Goal: Information Seeking & Learning: Learn about a topic

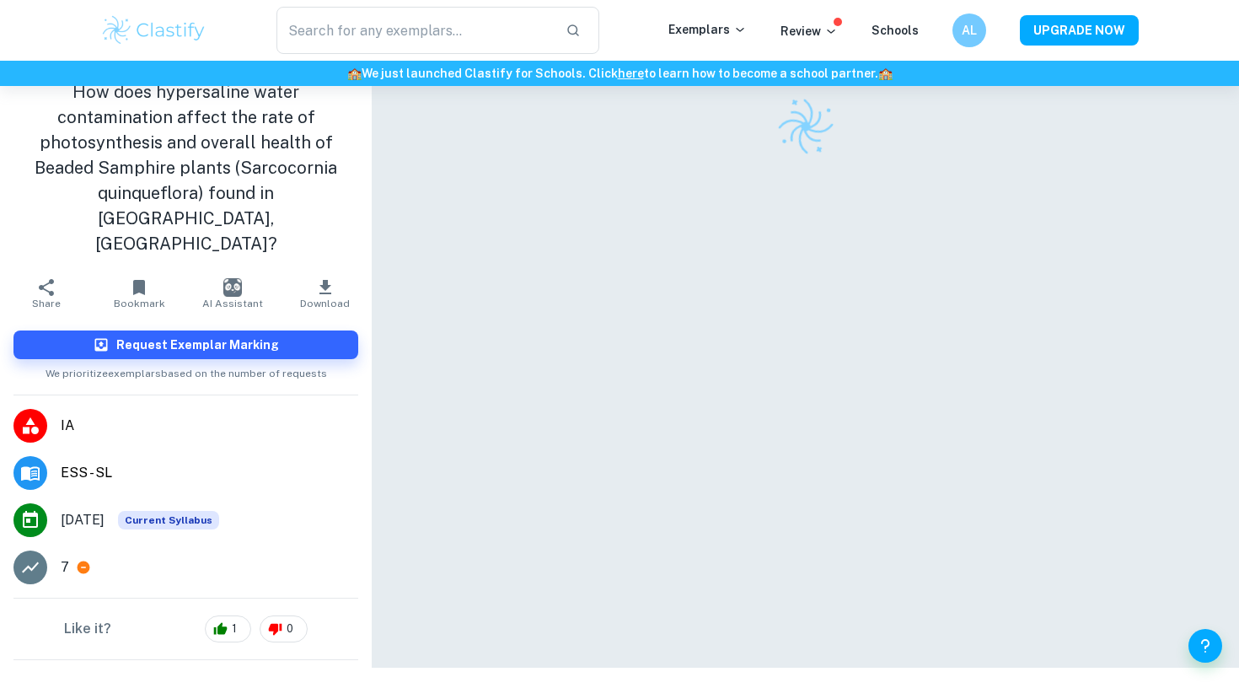
scroll to position [43, 0]
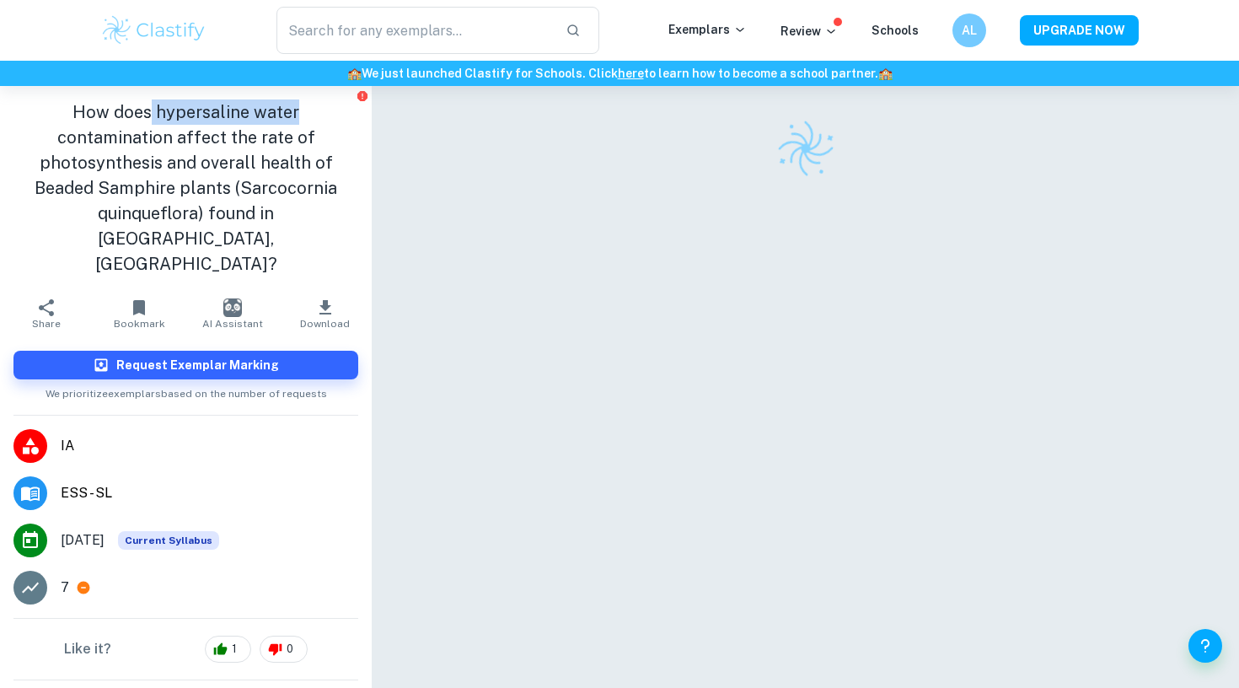
drag, startPoint x: 93, startPoint y: 110, endPoint x: 238, endPoint y: 108, distance: 145.0
click at [238, 108] on h1 "How does hypersaline water contamination affect the rate of photosynthesis and …" at bounding box center [185, 187] width 345 height 177
copy h1 "hypersaline water"
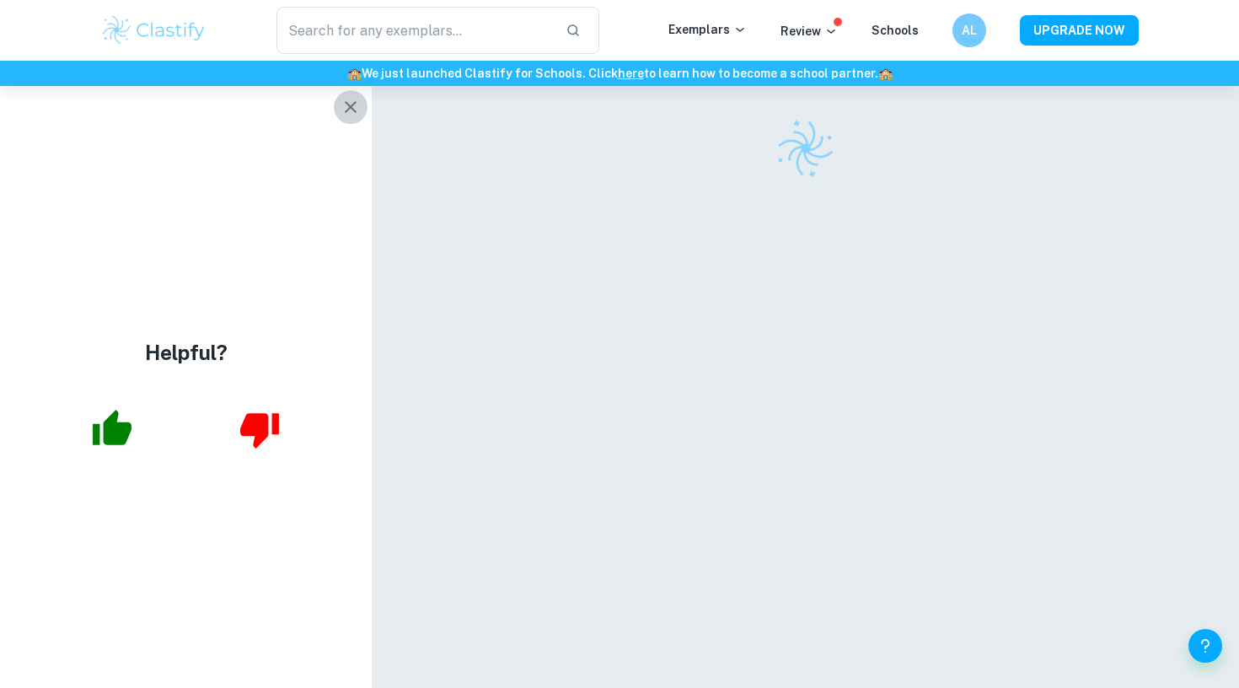
click at [361, 99] on button "button" at bounding box center [351, 107] width 34 height 34
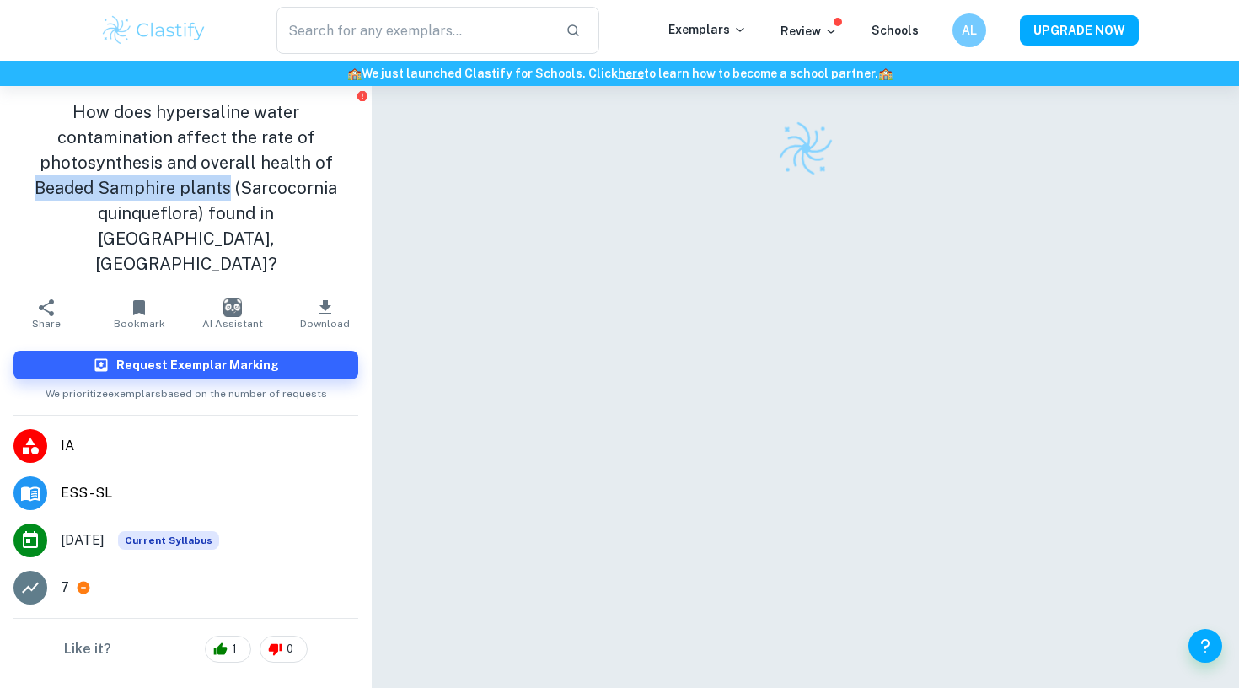
drag, startPoint x: 128, startPoint y: 162, endPoint x: 362, endPoint y: 164, distance: 234.3
click at [362, 164] on div "How does hypersaline water contamination affect the rate of photosynthesis and …" at bounding box center [186, 188] width 372 height 204
copy h1 "Beaded Samphire plants"
click at [311, 123] on h1 "How does hypersaline water contamination affect the rate of photosynthesis and …" at bounding box center [185, 187] width 345 height 177
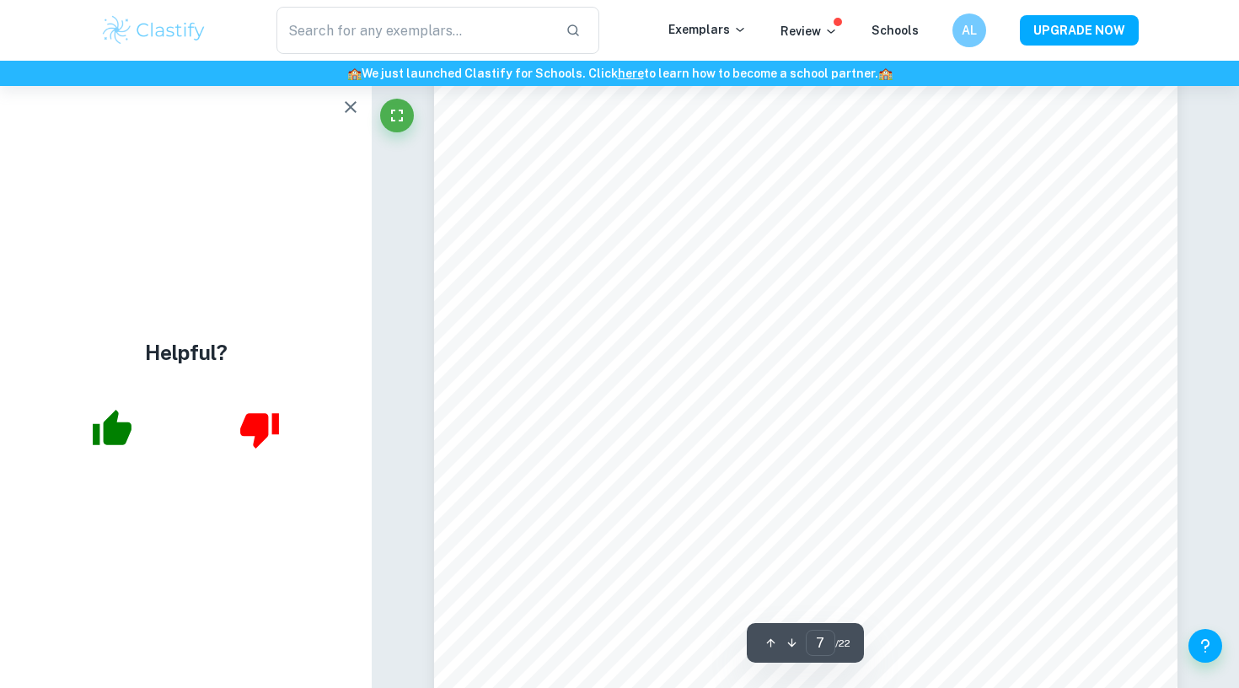
scroll to position [7050, 0]
type input "6"
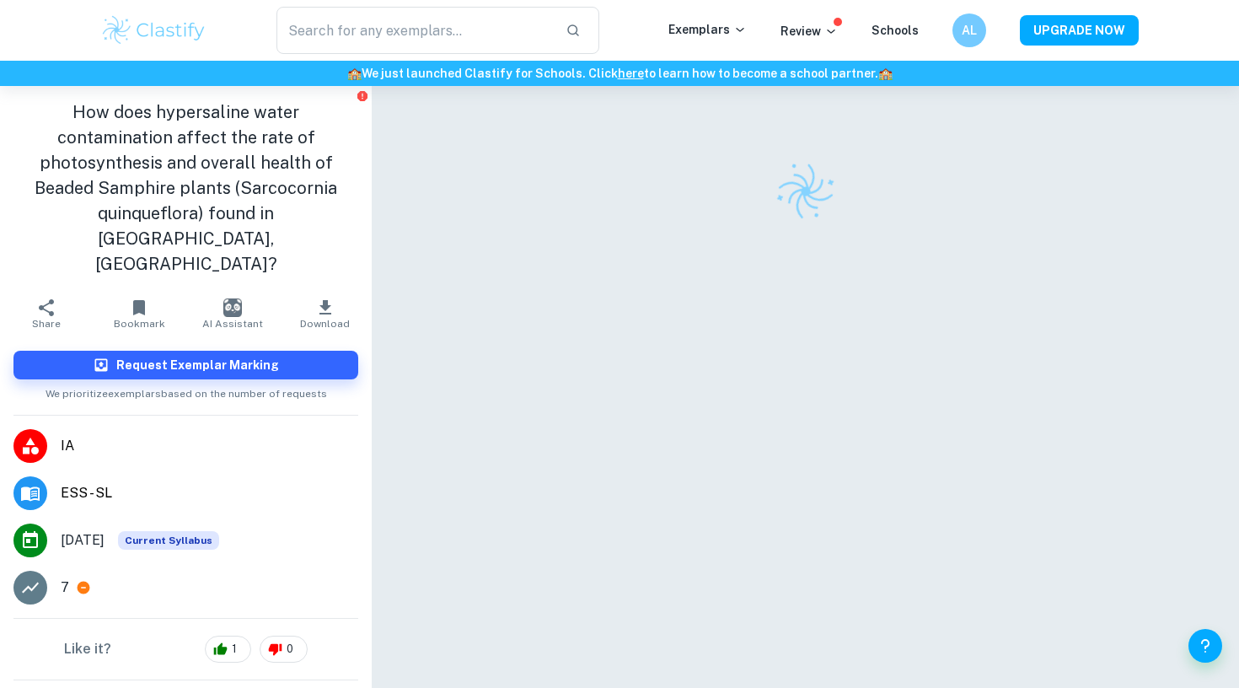
scroll to position [43, 0]
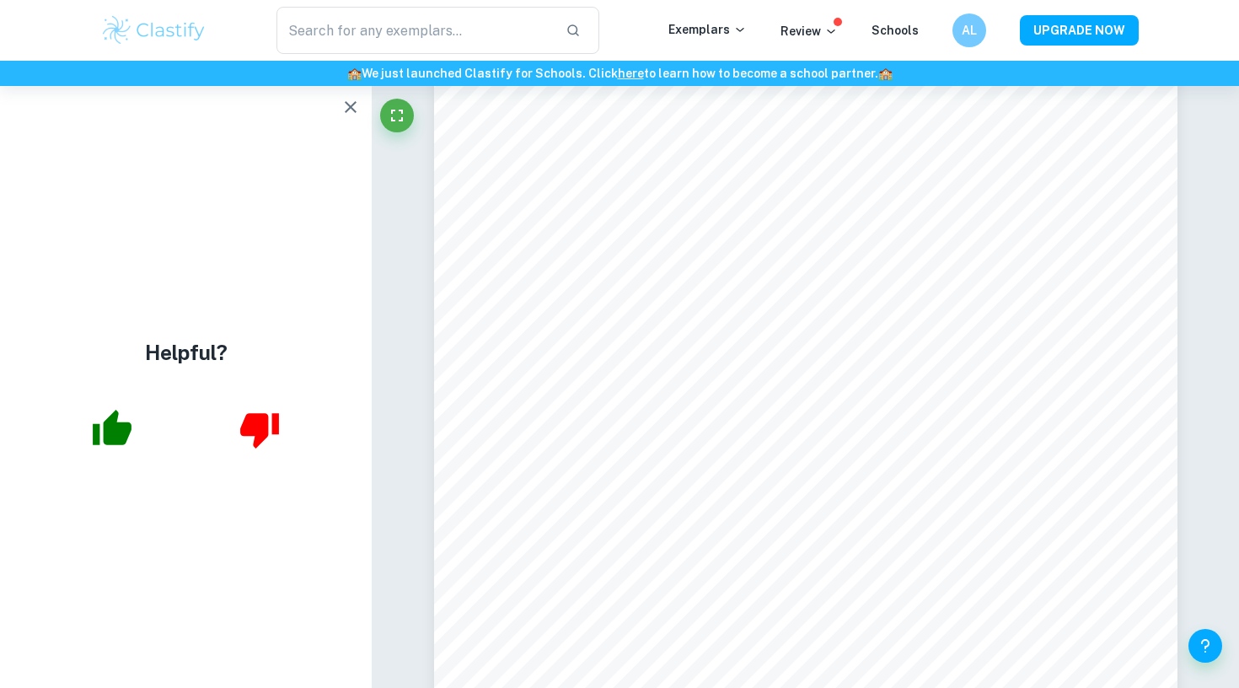
click at [347, 117] on button "button" at bounding box center [351, 107] width 34 height 34
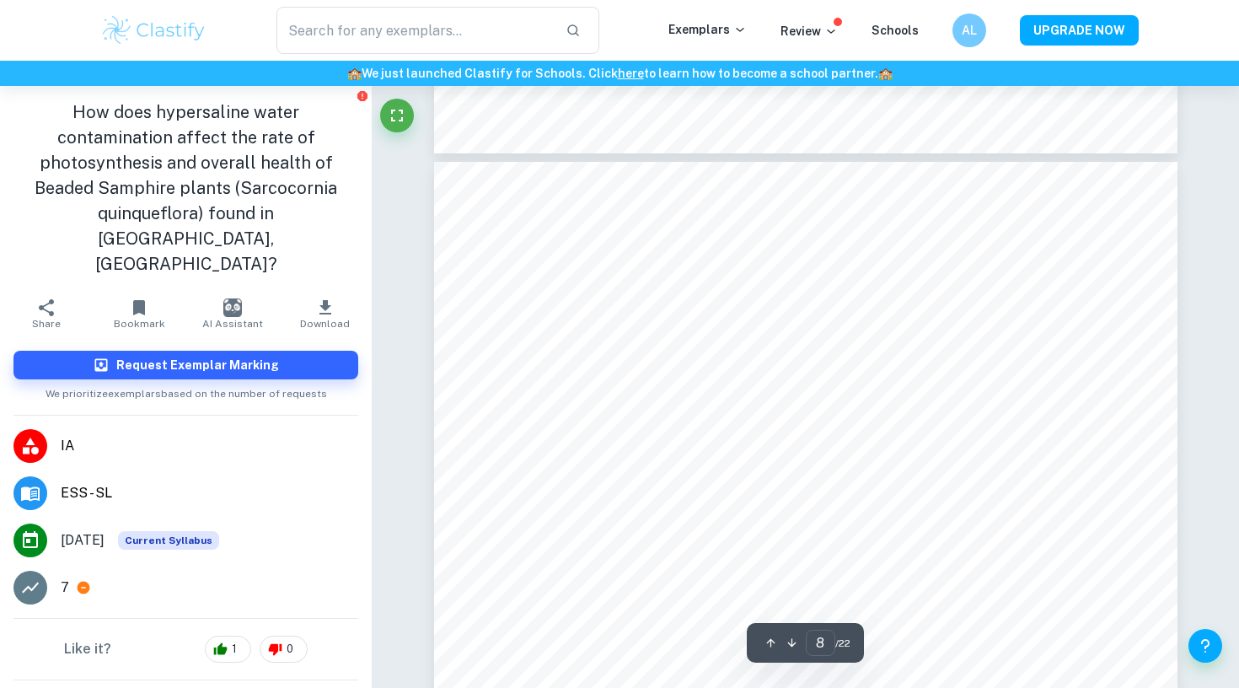
scroll to position [7622, 0]
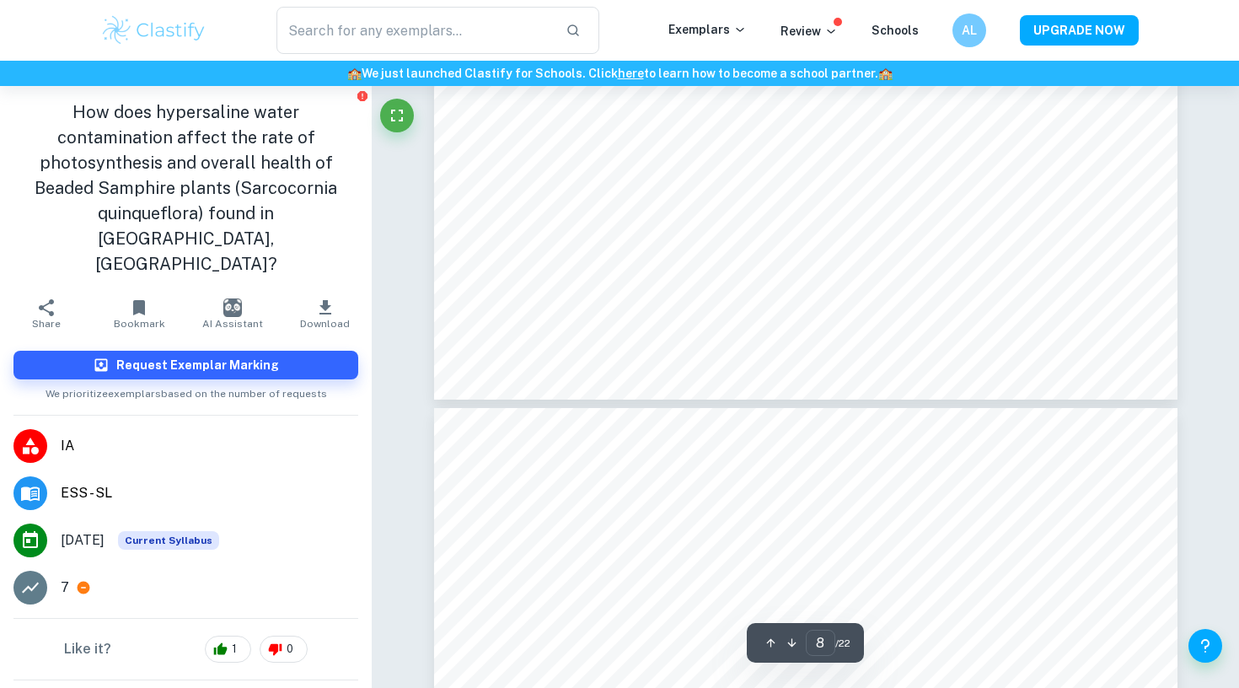
type input "7"
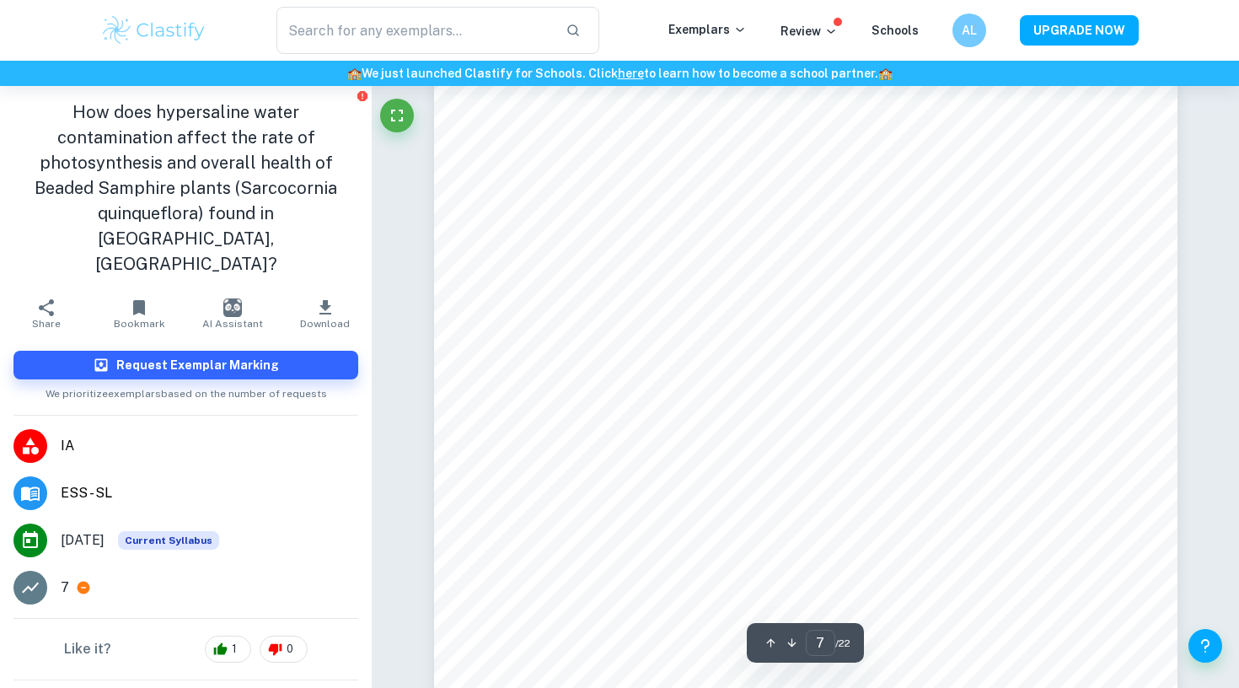
scroll to position [6766, 0]
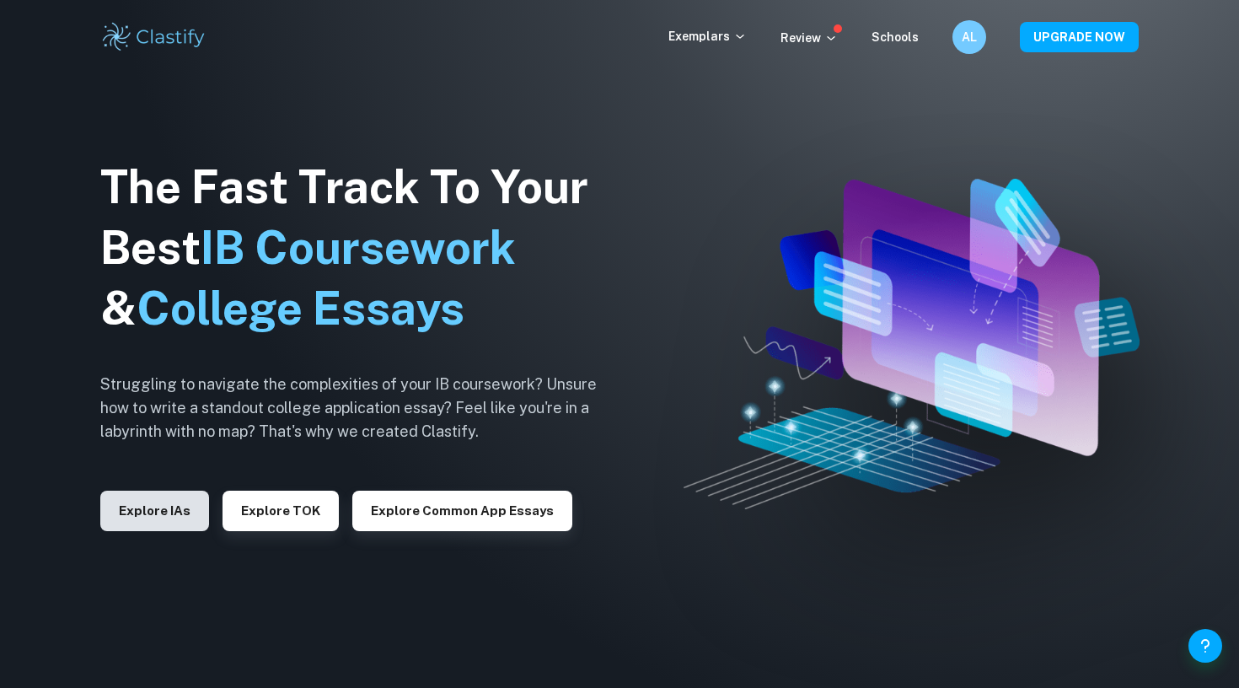
click at [154, 496] on button "Explore IAs" at bounding box center [154, 511] width 109 height 40
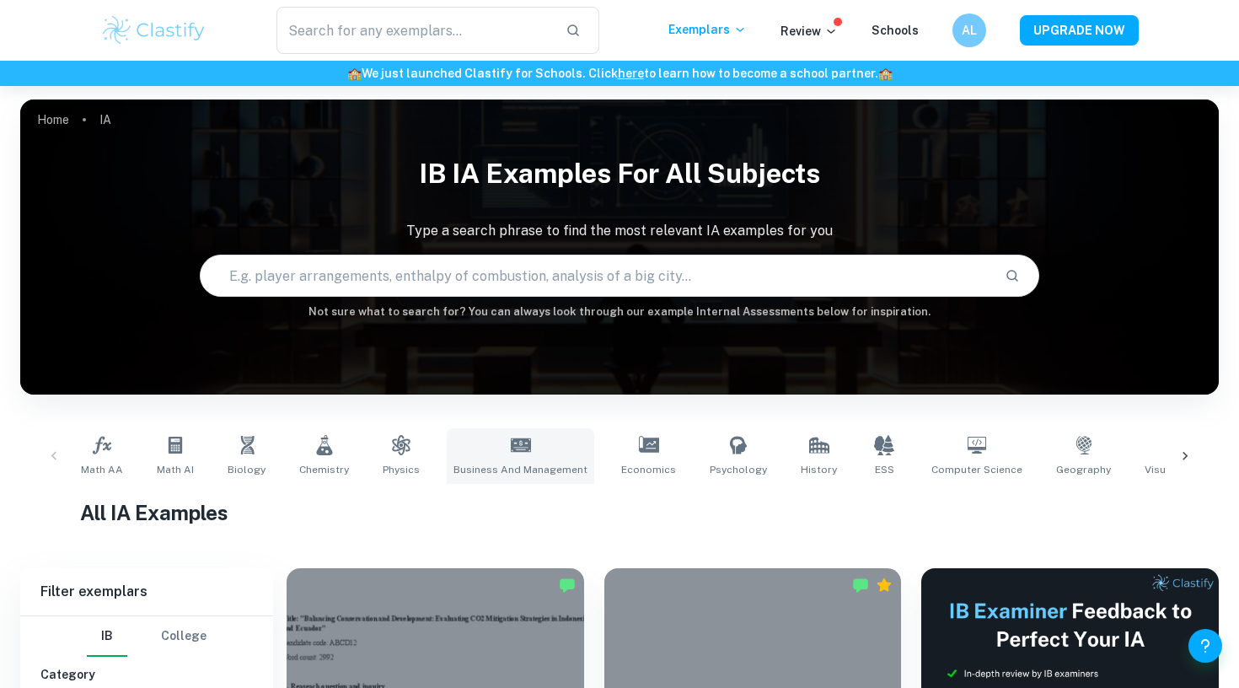
click at [543, 447] on link "Business and Management" at bounding box center [521, 456] width 148 height 56
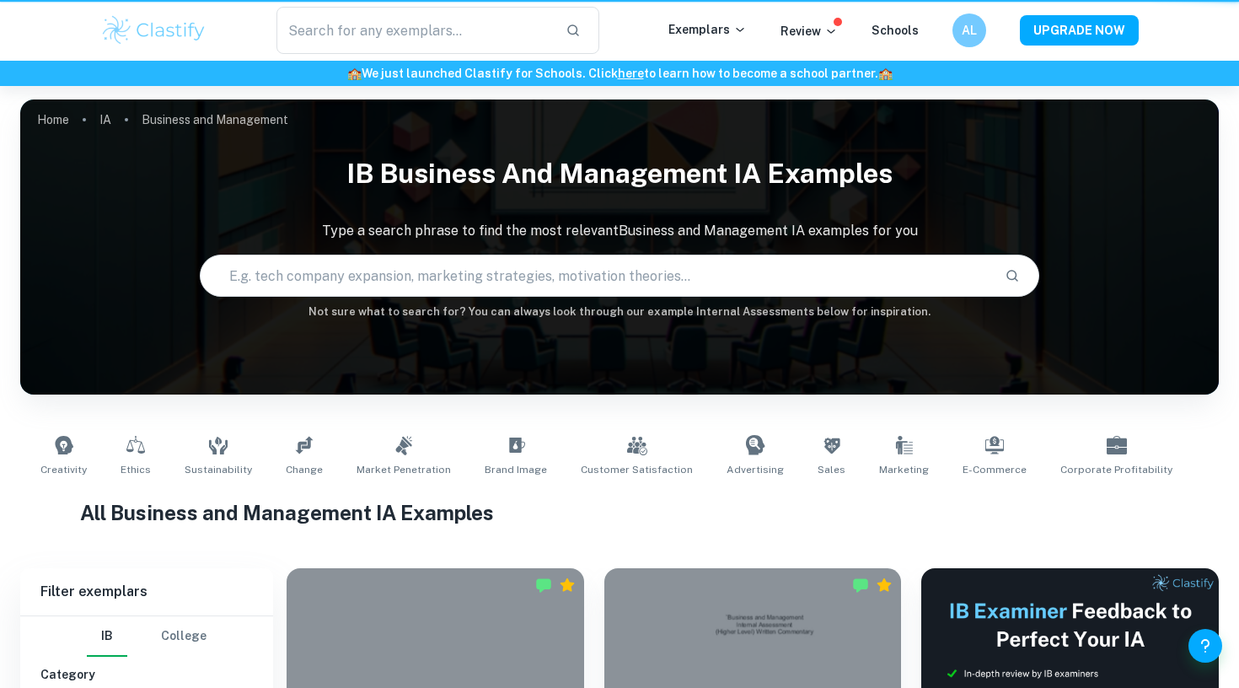
type input "Business and Management"
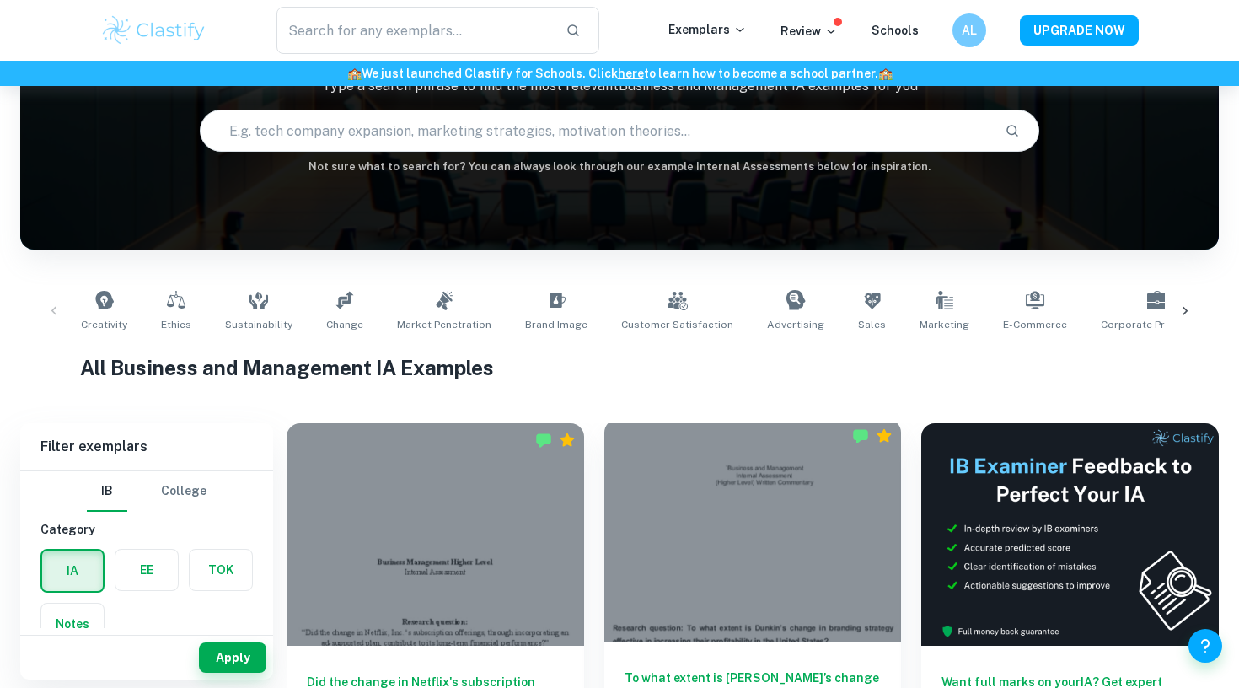
scroll to position [144, 0]
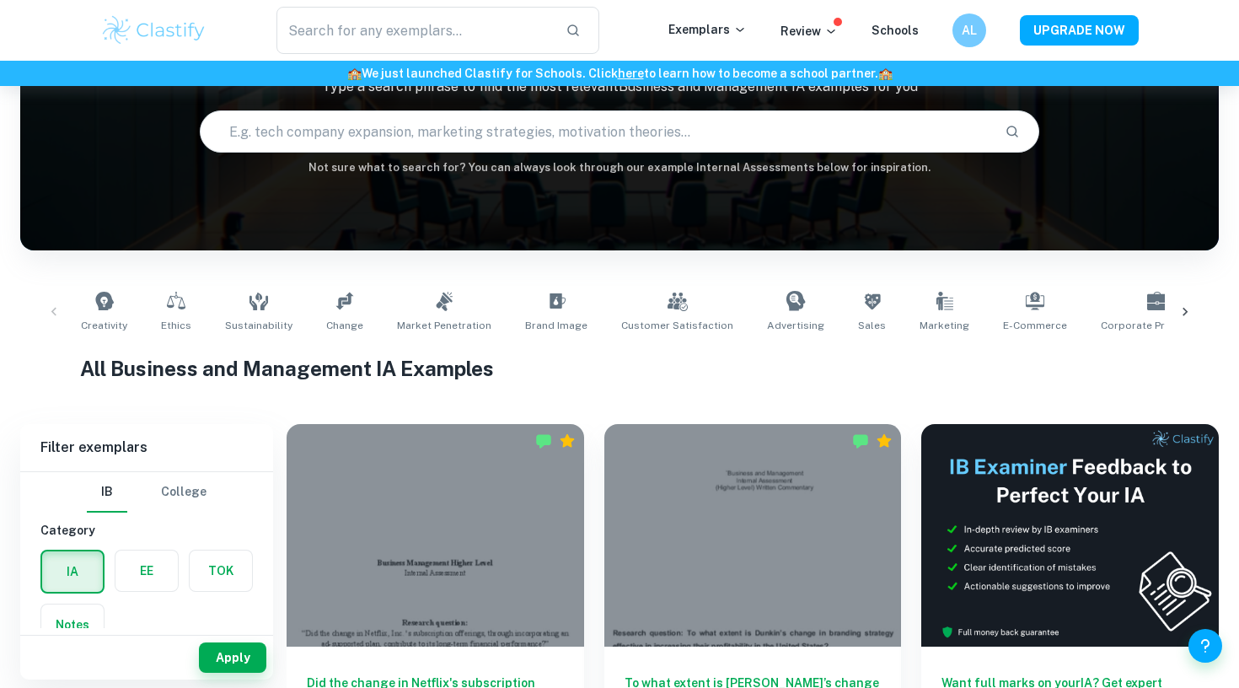
click at [1184, 309] on icon at bounding box center [1185, 312] width 5 height 8
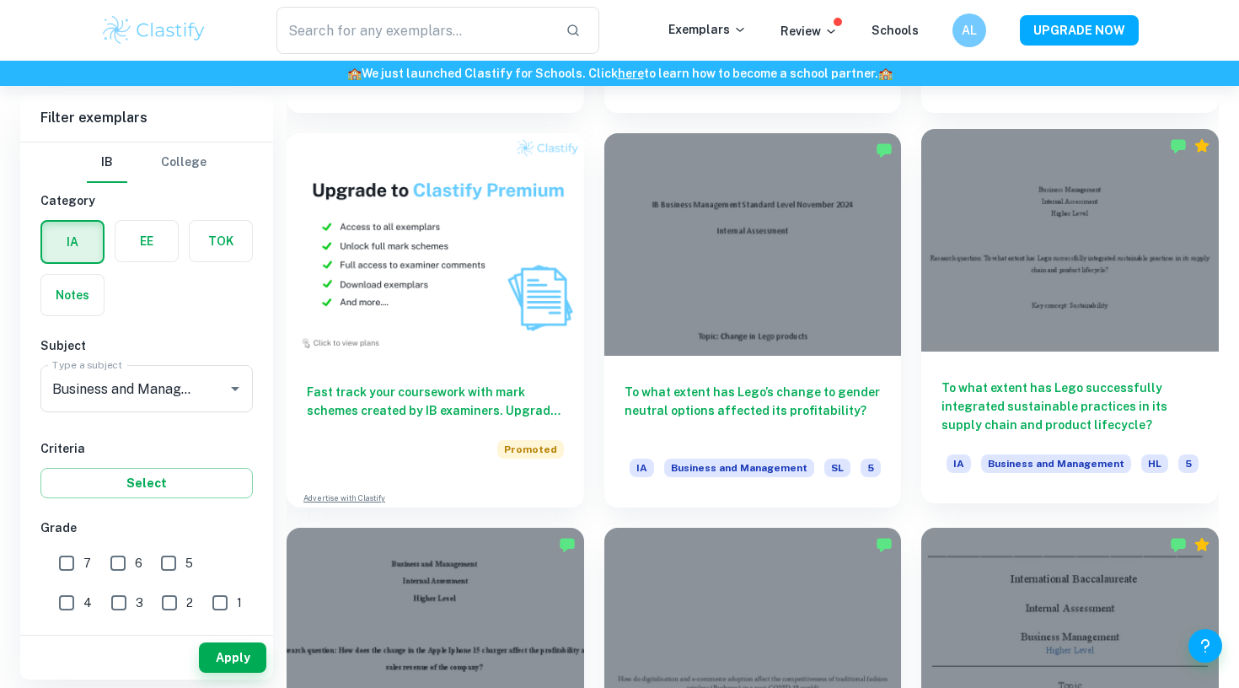
scroll to position [1232, 0]
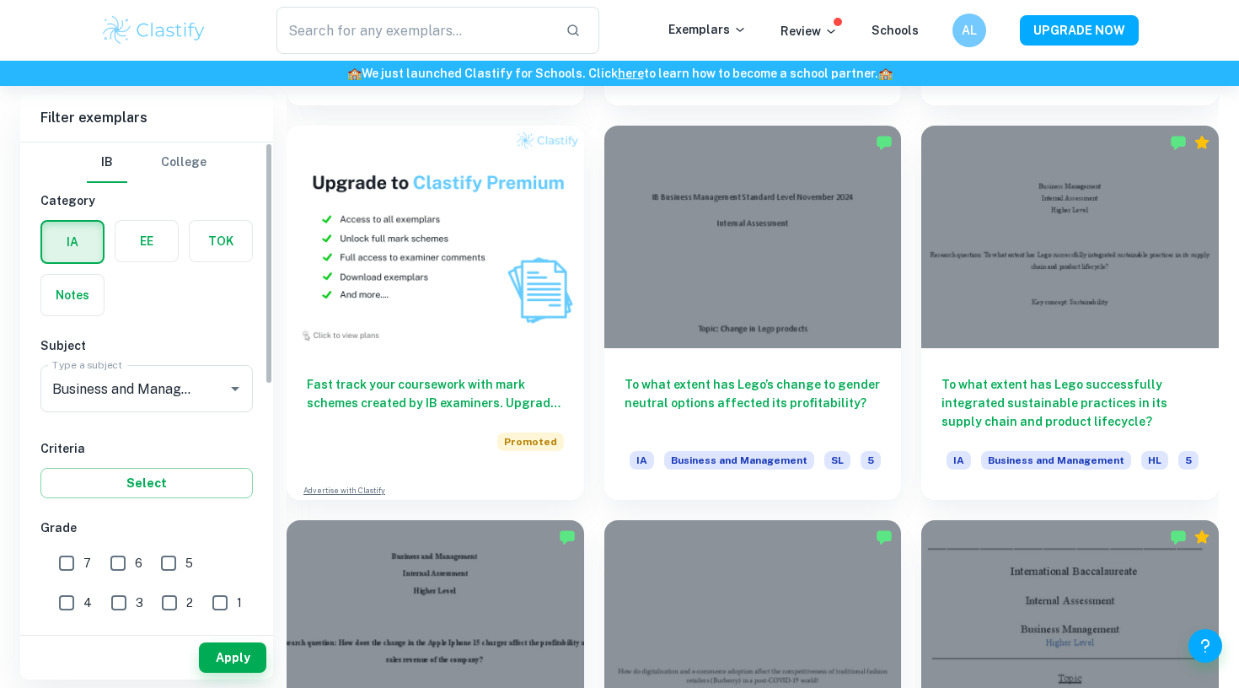
click at [67, 550] on input "7" at bounding box center [67, 563] width 34 height 34
checkbox input "true"
click at [225, 647] on button "Apply" at bounding box center [232, 657] width 67 height 30
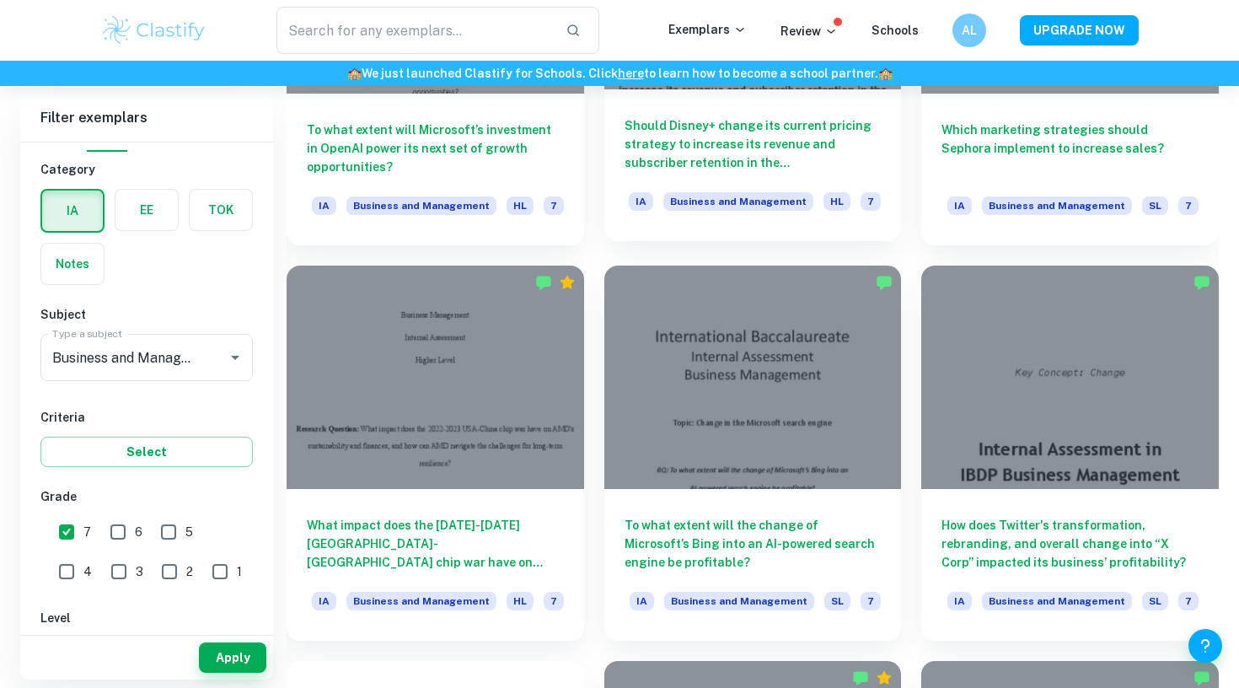
scroll to position [2294, 0]
